Goal: Information Seeking & Learning: Find specific fact

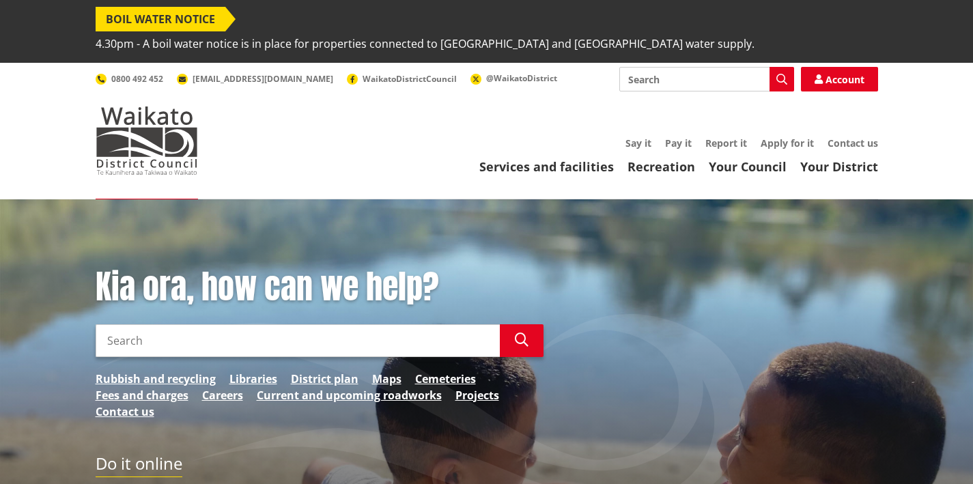
click at [196, 324] on input "Search" at bounding box center [298, 340] width 404 height 33
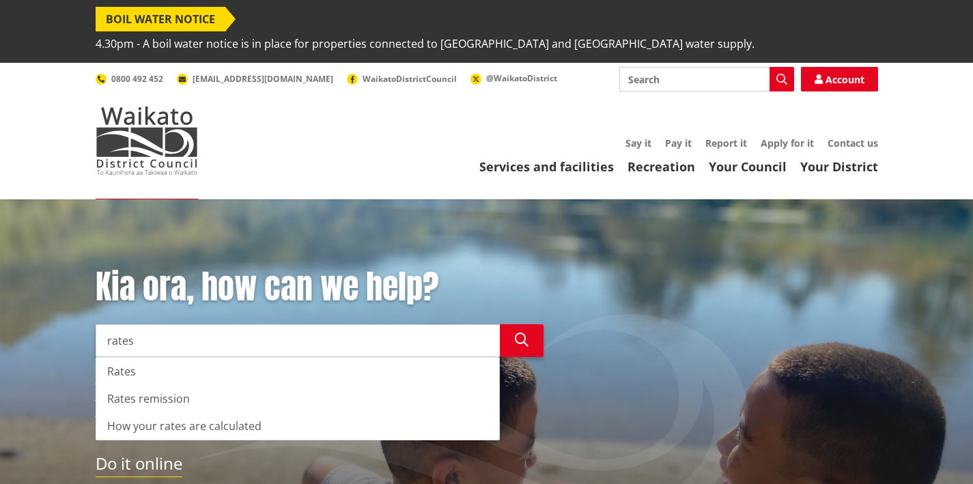
scroll to position [3, 0]
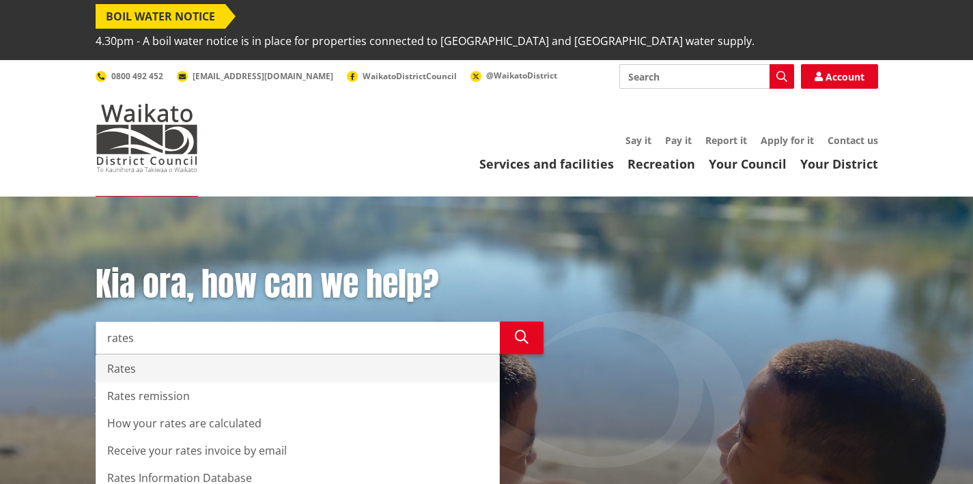
type input "rates"
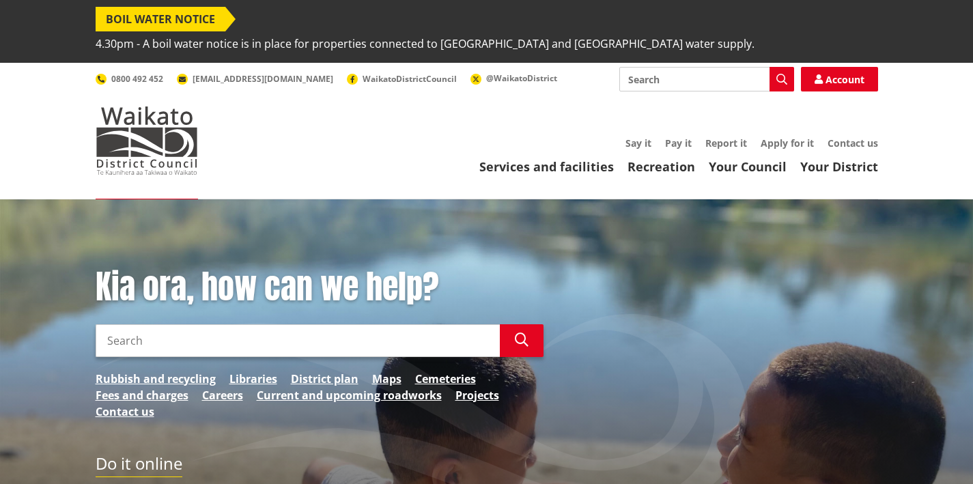
scroll to position [3, 0]
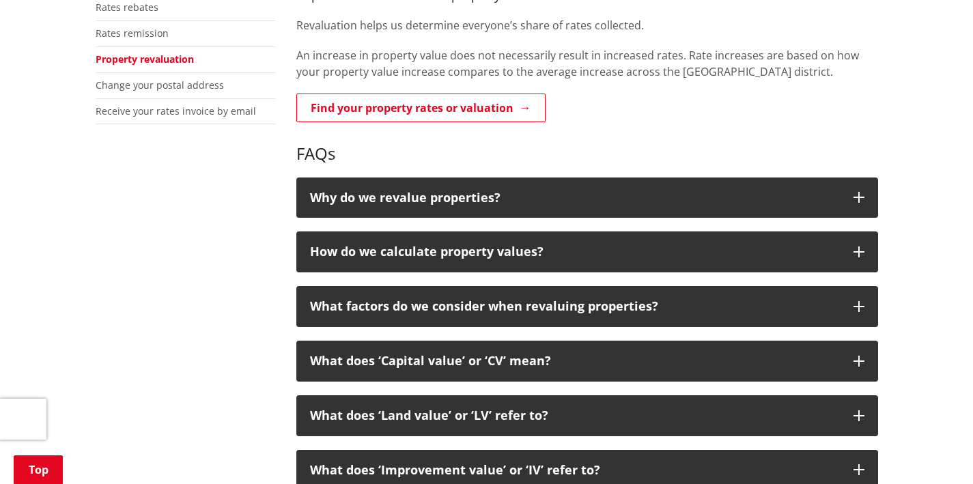
scroll to position [473, 0]
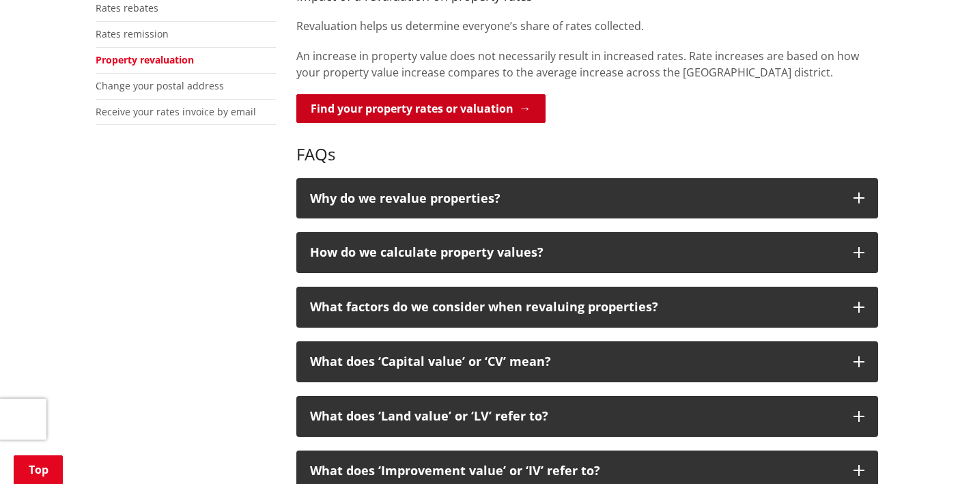
click at [506, 94] on link "Find your property rates or valuation" at bounding box center [420, 108] width 249 height 29
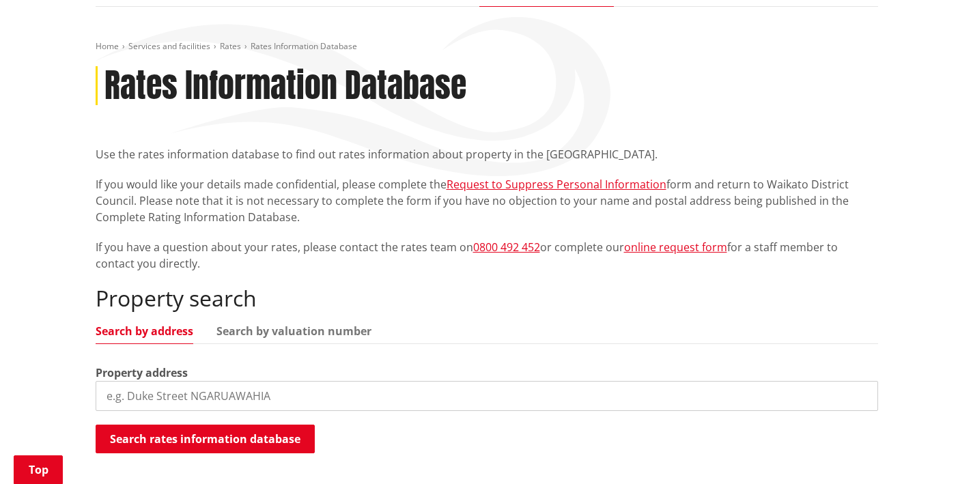
scroll to position [193, 0]
click at [209, 381] on input "search" at bounding box center [487, 396] width 783 height 30
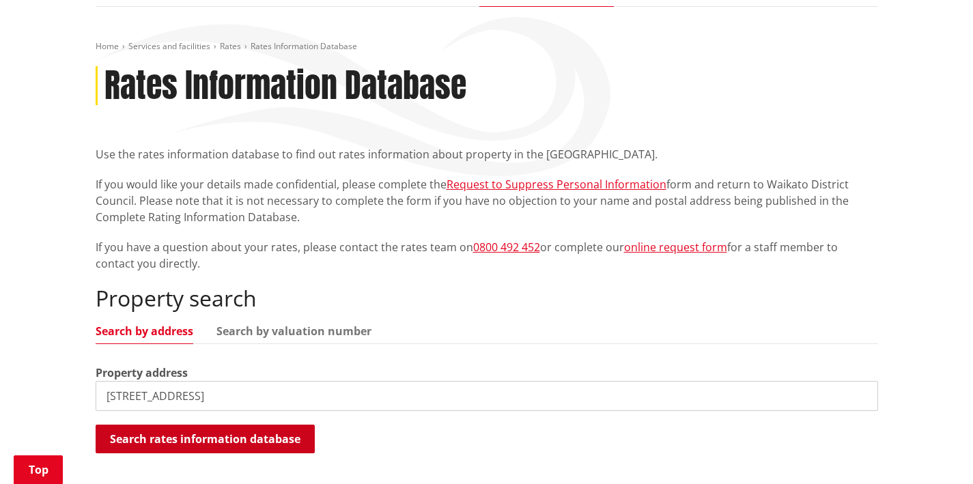
click at [263, 425] on button "Search rates information database" at bounding box center [205, 439] width 219 height 29
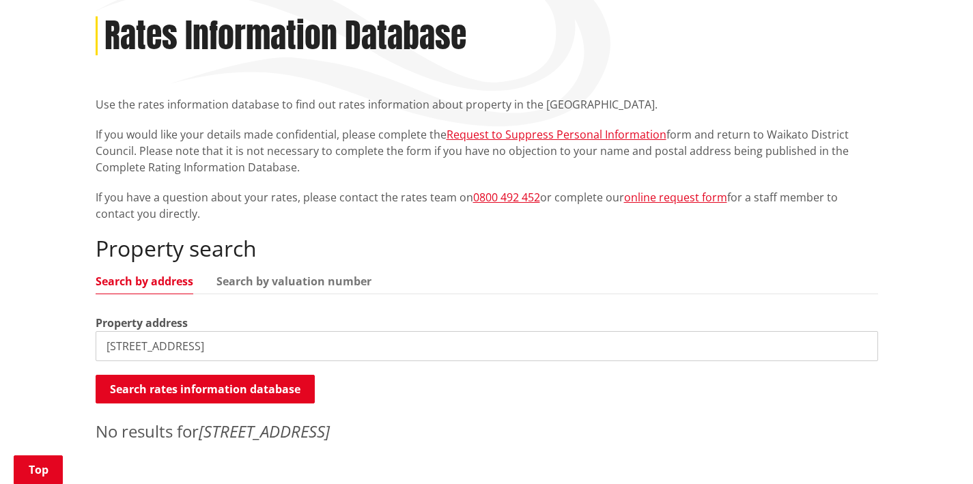
scroll to position [325, 0]
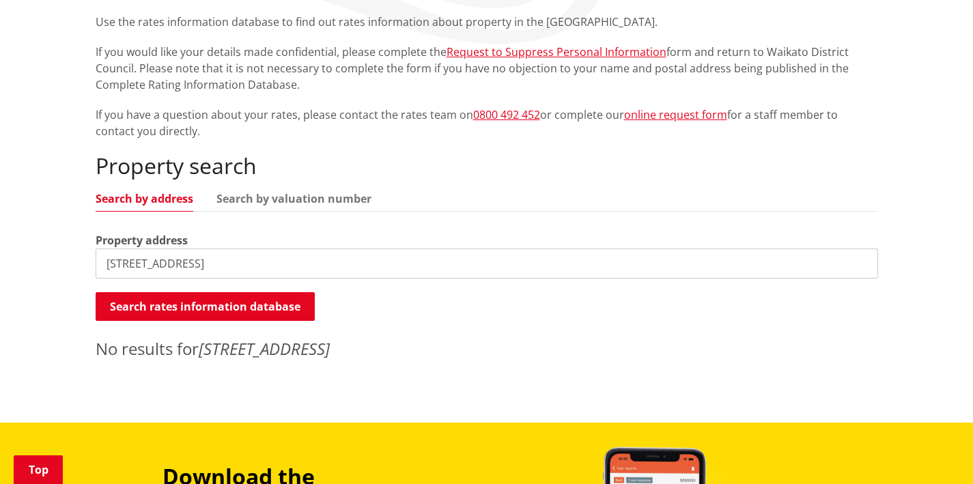
click at [115, 249] on input "[STREET_ADDRESS]" at bounding box center [487, 264] width 783 height 30
click at [217, 292] on button "Search rates information database" at bounding box center [205, 306] width 219 height 29
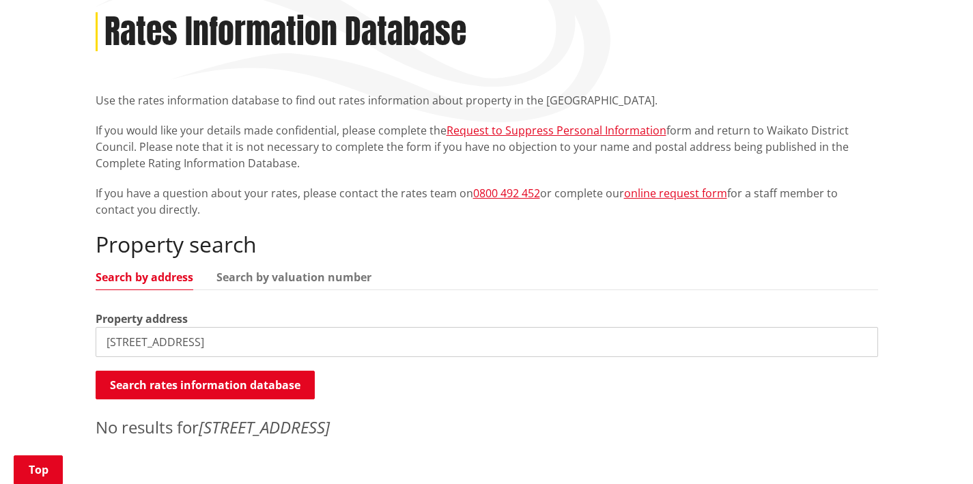
scroll to position [312, 0]
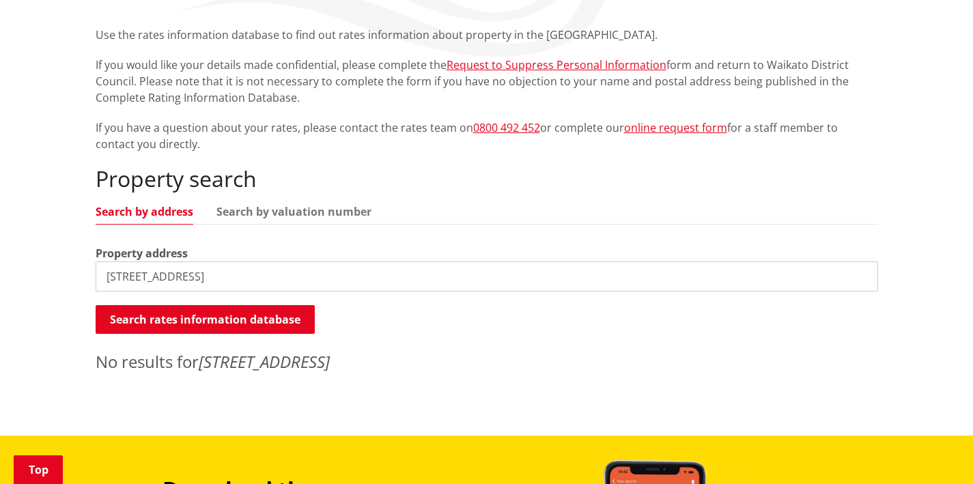
click at [106, 262] on input "[STREET_ADDRESS]" at bounding box center [487, 277] width 783 height 30
click at [232, 305] on button "Search rates information database" at bounding box center [205, 319] width 219 height 29
click at [115, 262] on input "[STREET_ADDRESS]" at bounding box center [487, 277] width 783 height 30
click at [127, 262] on input "[STREET_ADDRESS]" at bounding box center [487, 277] width 783 height 30
click at [302, 206] on link "Search by valuation number" at bounding box center [294, 211] width 155 height 11
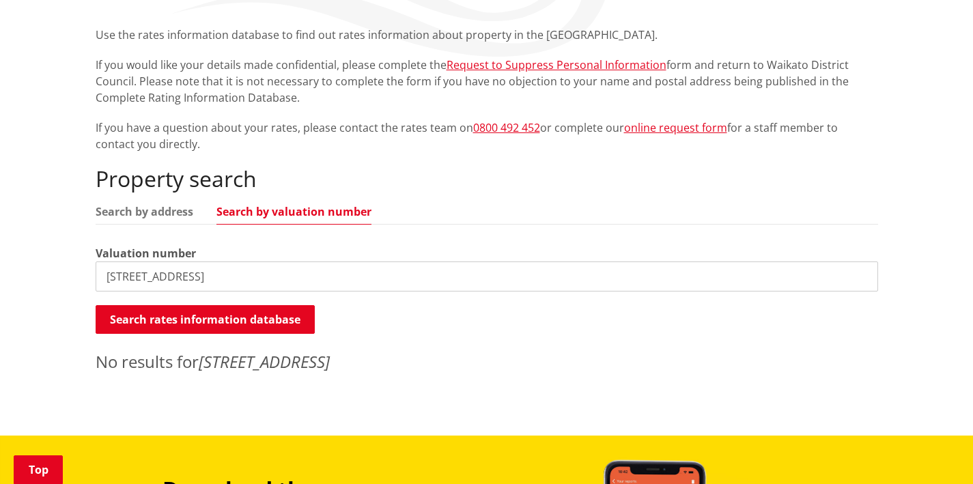
drag, startPoint x: 237, startPoint y: 251, endPoint x: 60, endPoint y: 249, distance: 176.9
click at [60, 249] on div "Home Services and facilities Rates Rates Information Database Rates Information…" at bounding box center [486, 161] width 973 height 549
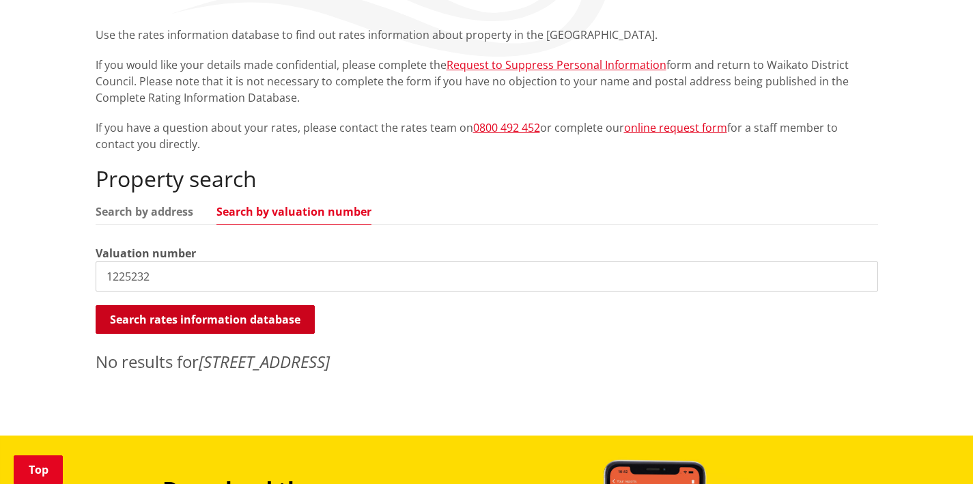
type input "1225232"
click at [247, 305] on button "Search rates information database" at bounding box center [205, 319] width 219 height 29
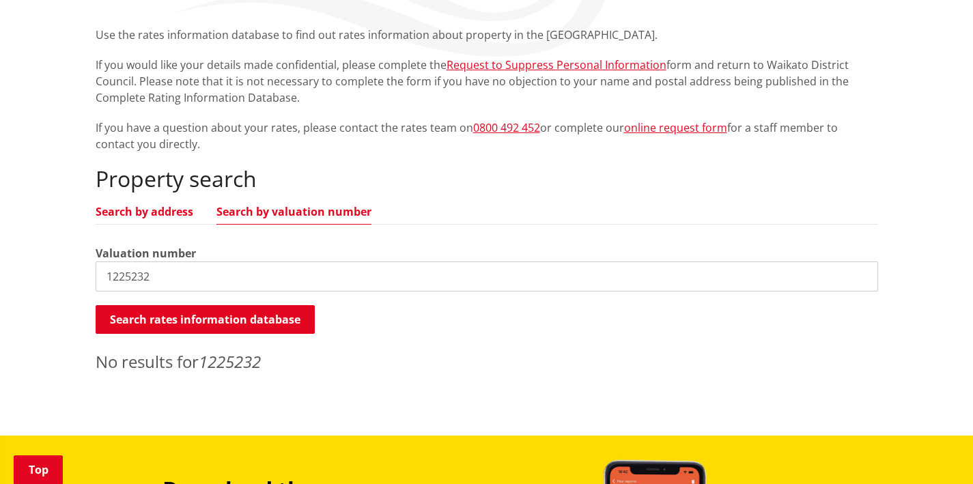
click at [145, 206] on link "Search by address" at bounding box center [145, 211] width 98 height 11
